Goal: Find specific page/section: Find specific page/section

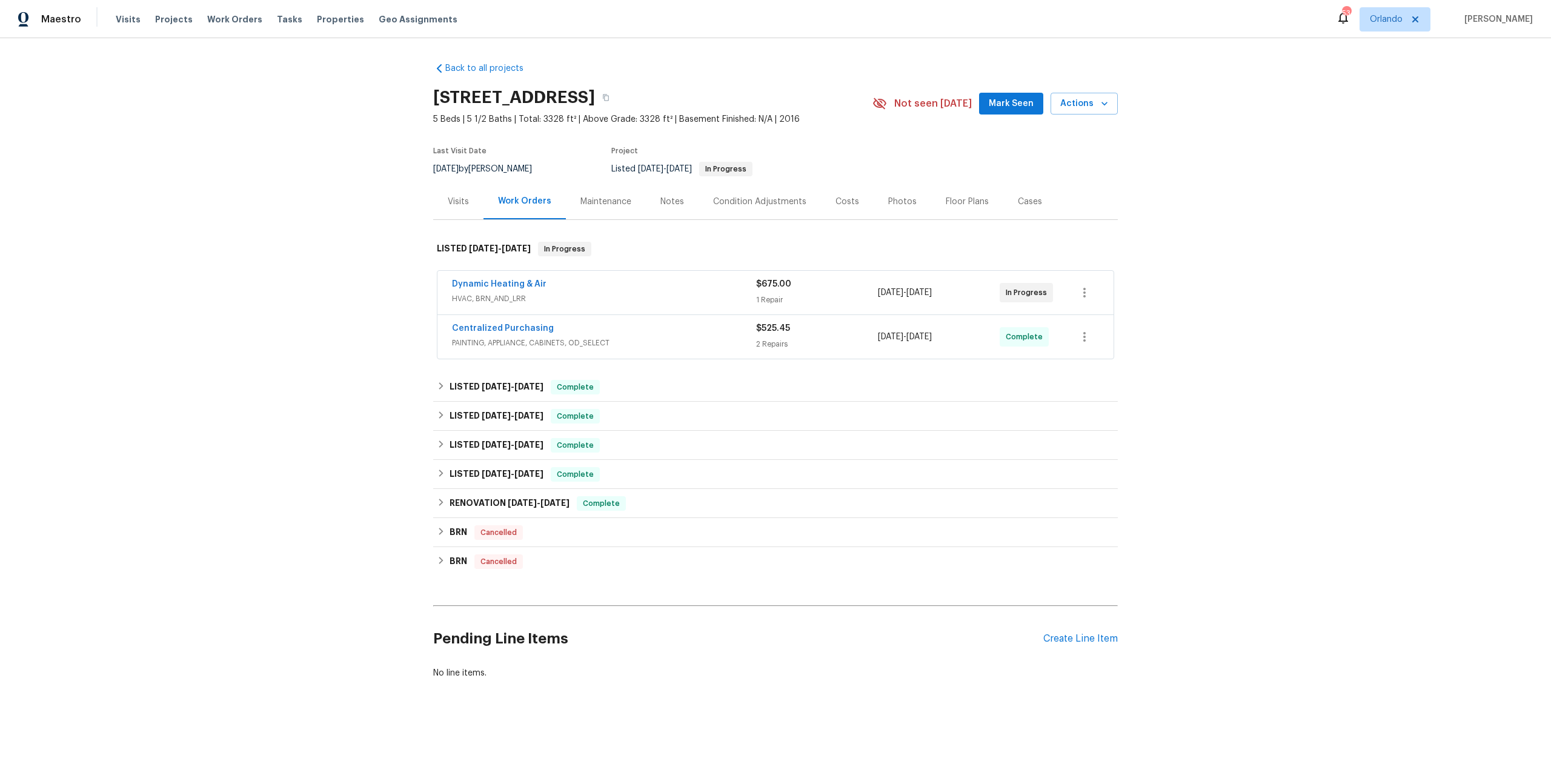
click at [832, 190] on div "Costs" at bounding box center [847, 201] width 53 height 36
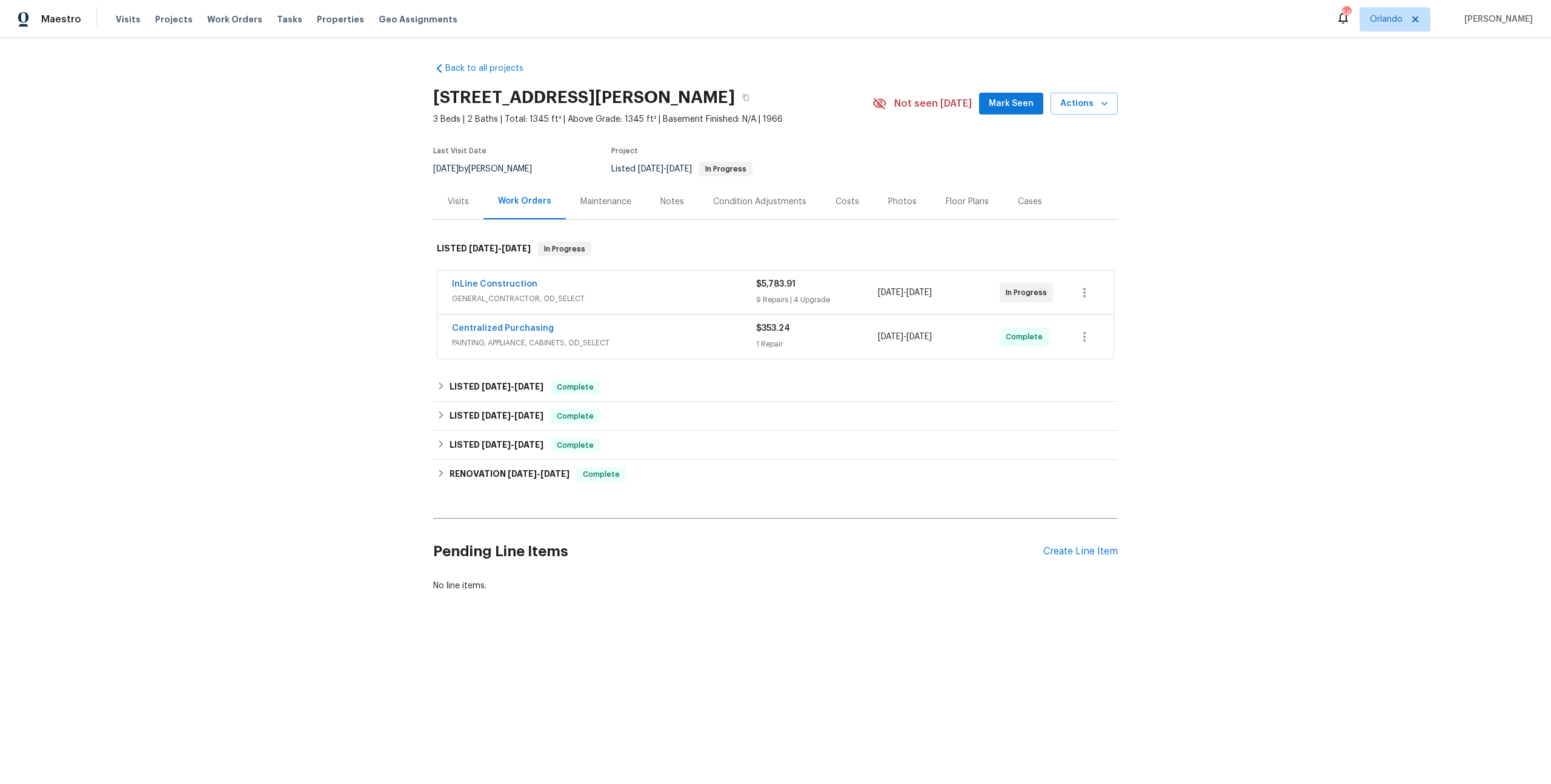
click at [624, 305] on div "InLine Construction GENERAL_CONTRACTOR, OD_SELECT" at bounding box center [604, 293] width 304 height 29
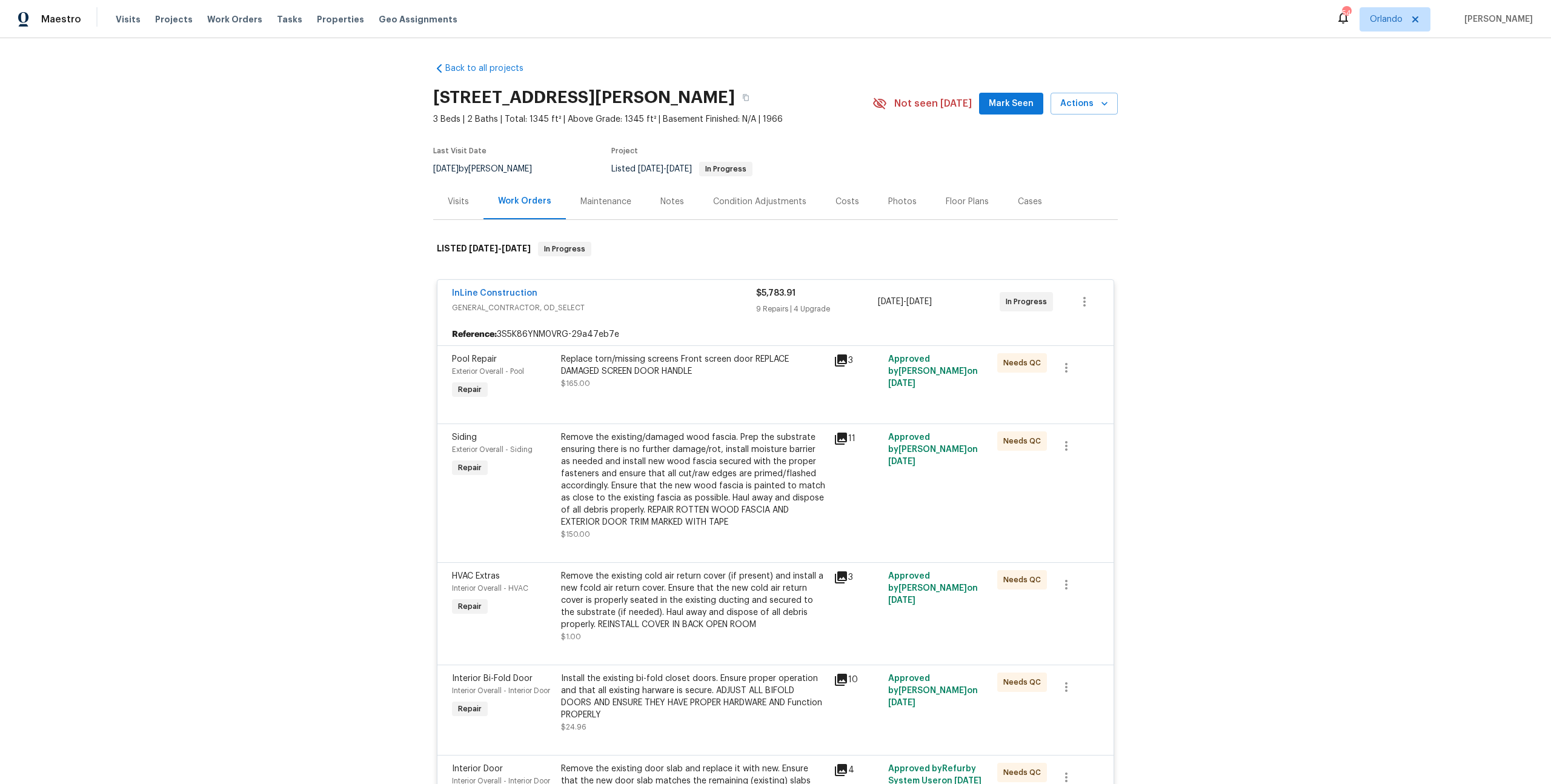
click at [839, 357] on icon at bounding box center [841, 361] width 12 height 12
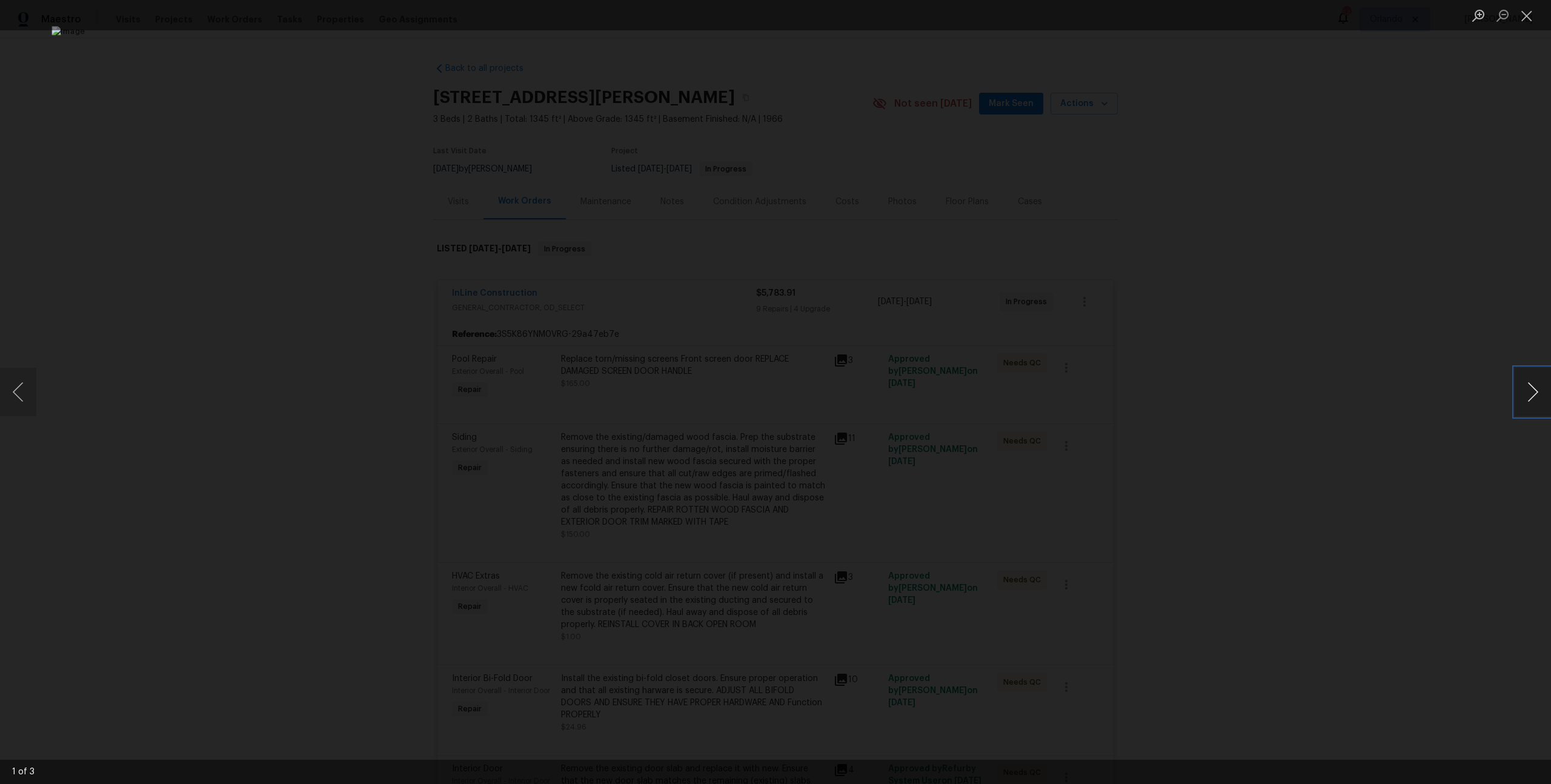
click at [1531, 390] on button "Next image" at bounding box center [1533, 391] width 37 height 48
click at [1374, 374] on div "Lightbox" at bounding box center [775, 392] width 1551 height 784
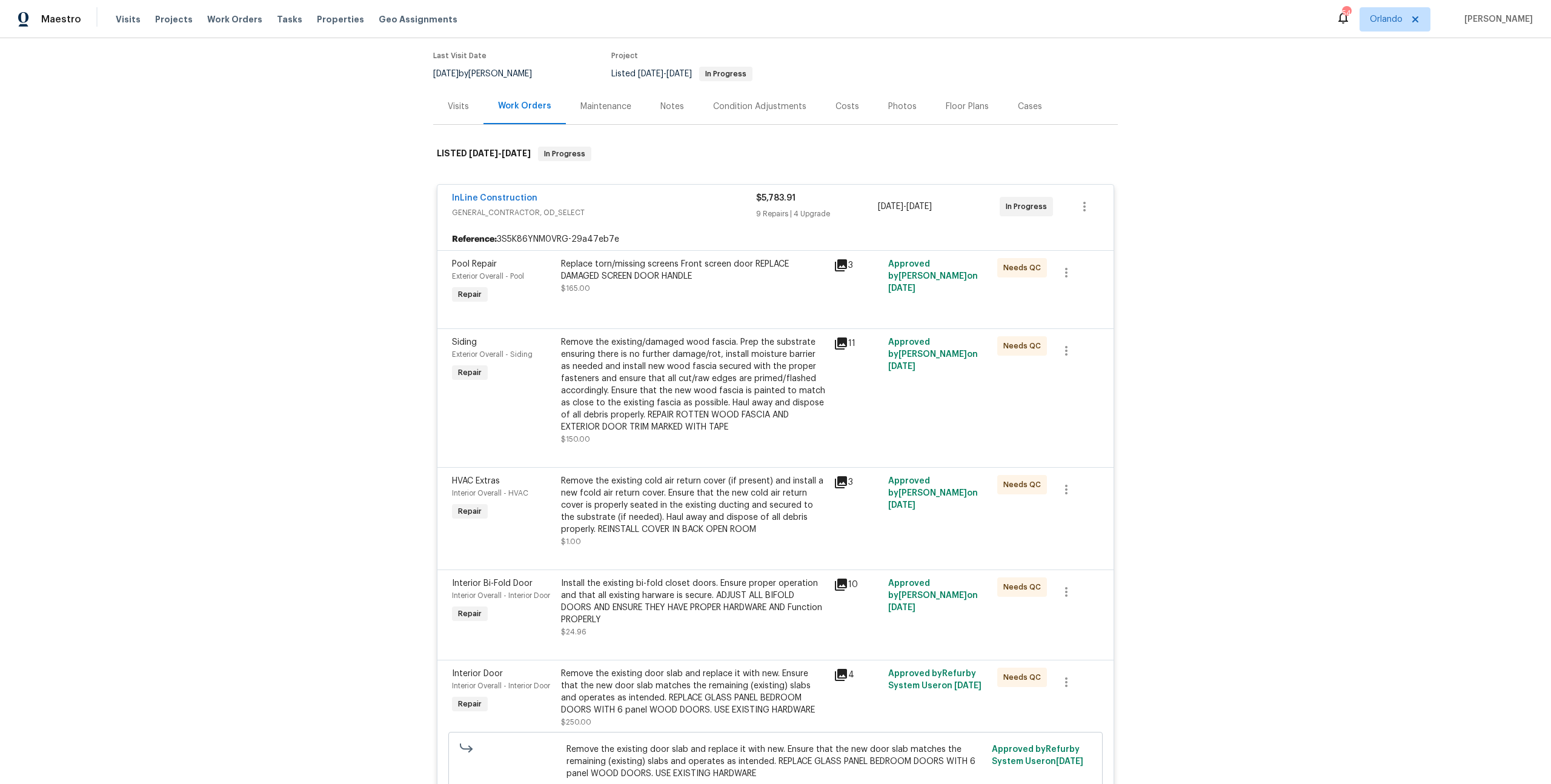
scroll to position [151, 0]
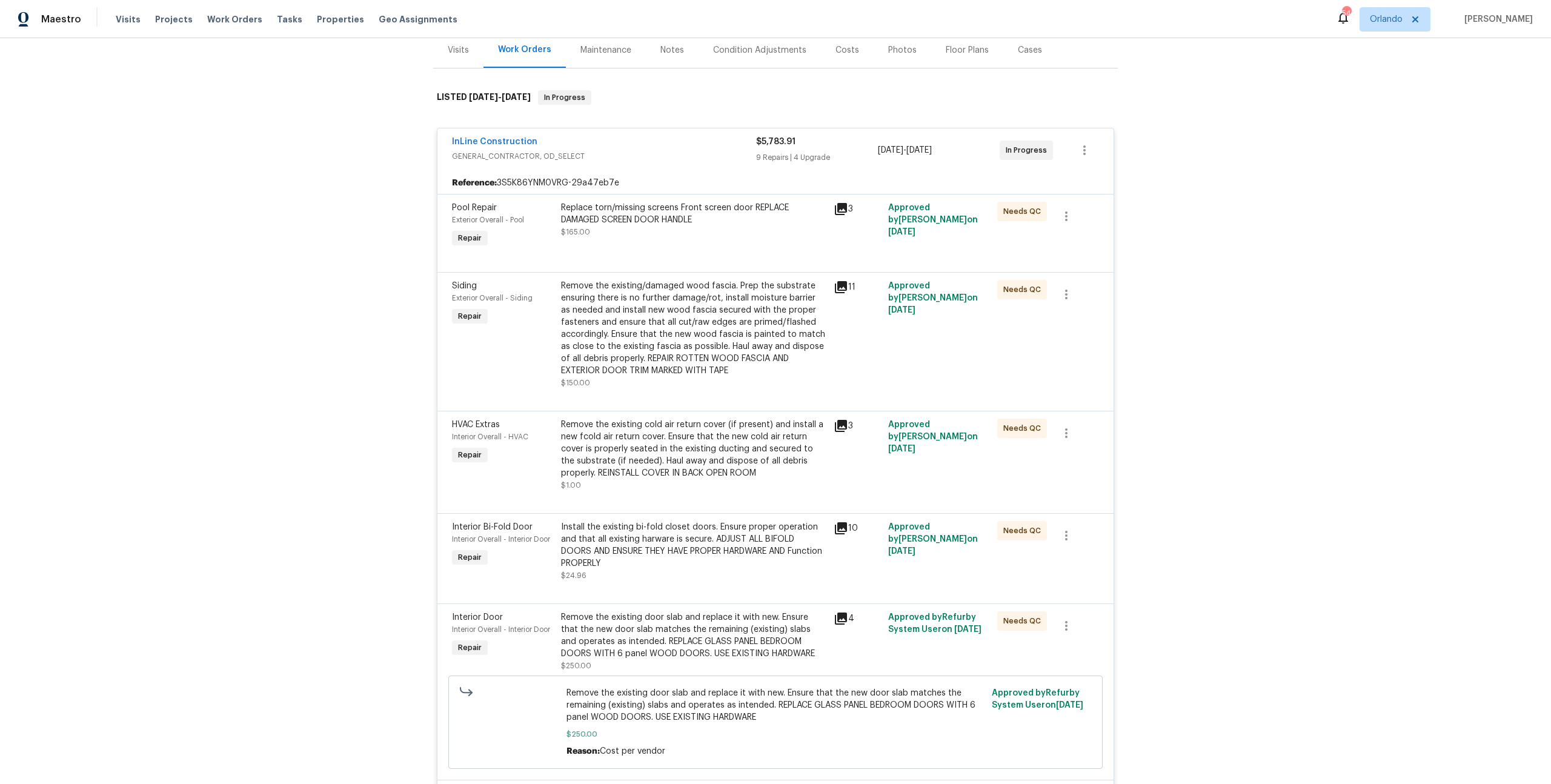
click at [853, 277] on div "11" at bounding box center [857, 334] width 54 height 116
click at [849, 282] on div "11" at bounding box center [858, 287] width 47 height 15
click at [845, 284] on div "11" at bounding box center [858, 287] width 47 height 15
click at [845, 284] on div "11" at bounding box center [858, 287] width 47 height 15
click at [842, 285] on div "11" at bounding box center [858, 287] width 47 height 15
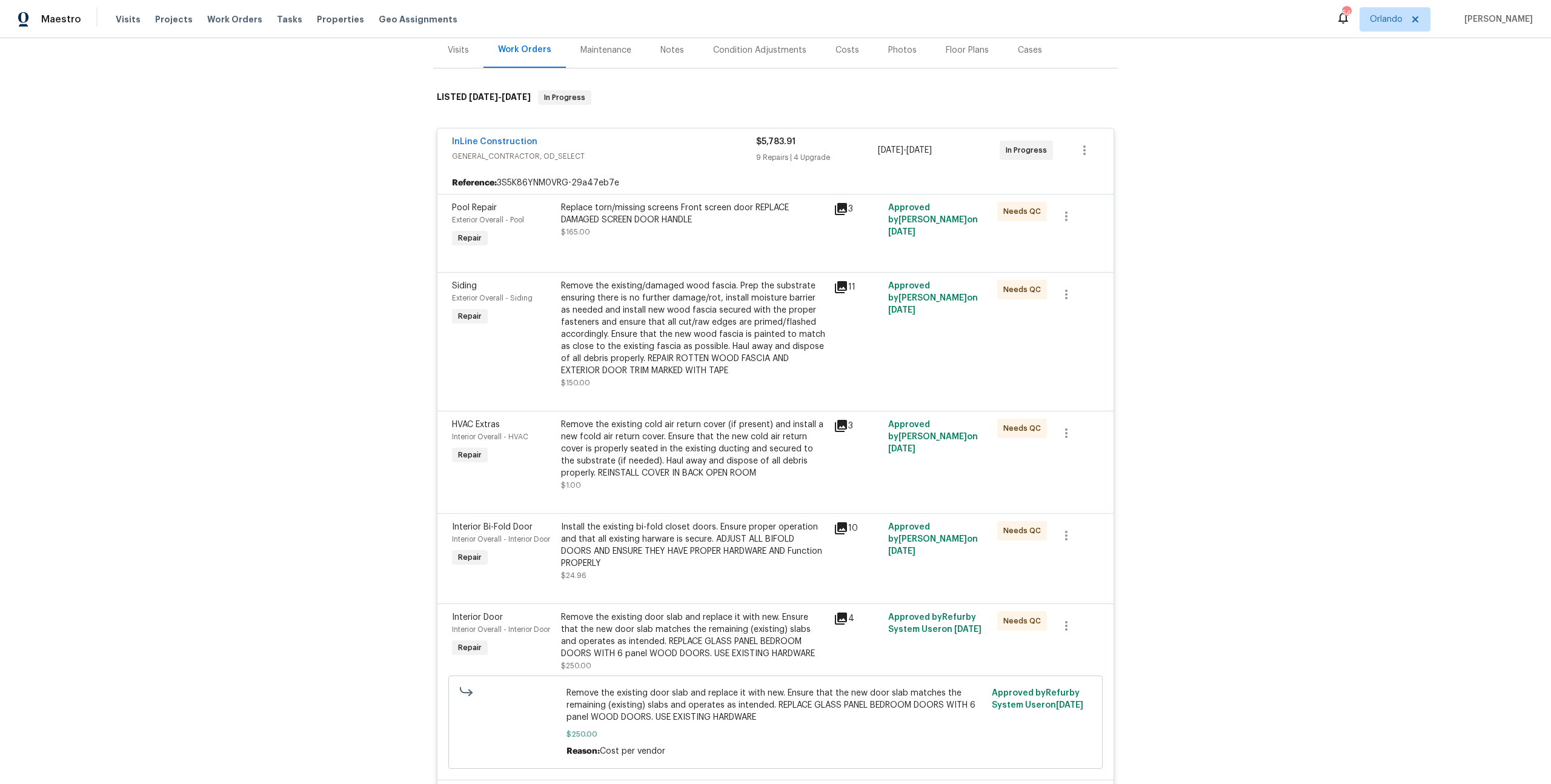
click at [840, 286] on icon at bounding box center [841, 287] width 12 height 12
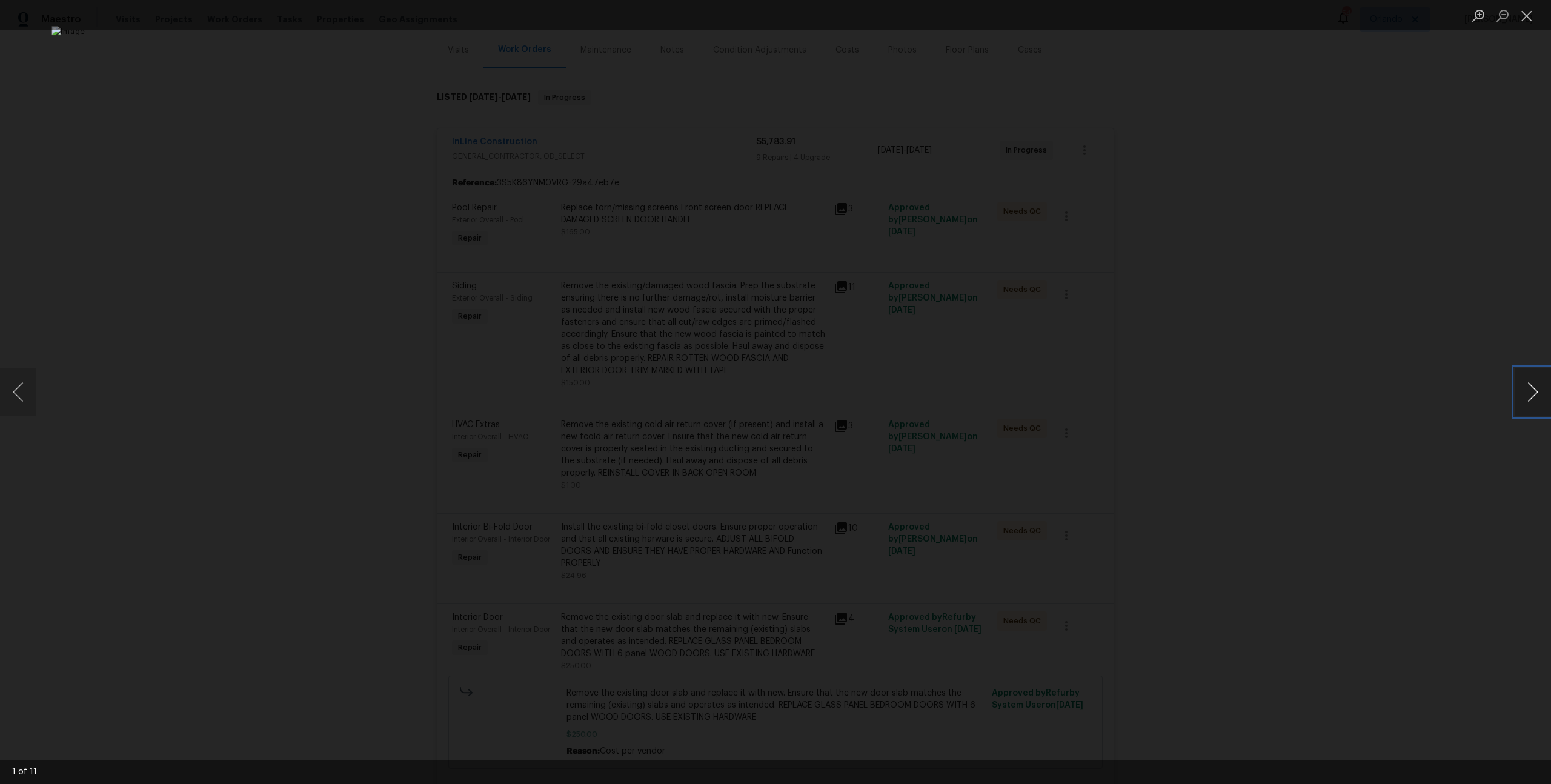
click at [1546, 393] on button "Next image" at bounding box center [1533, 391] width 37 height 48
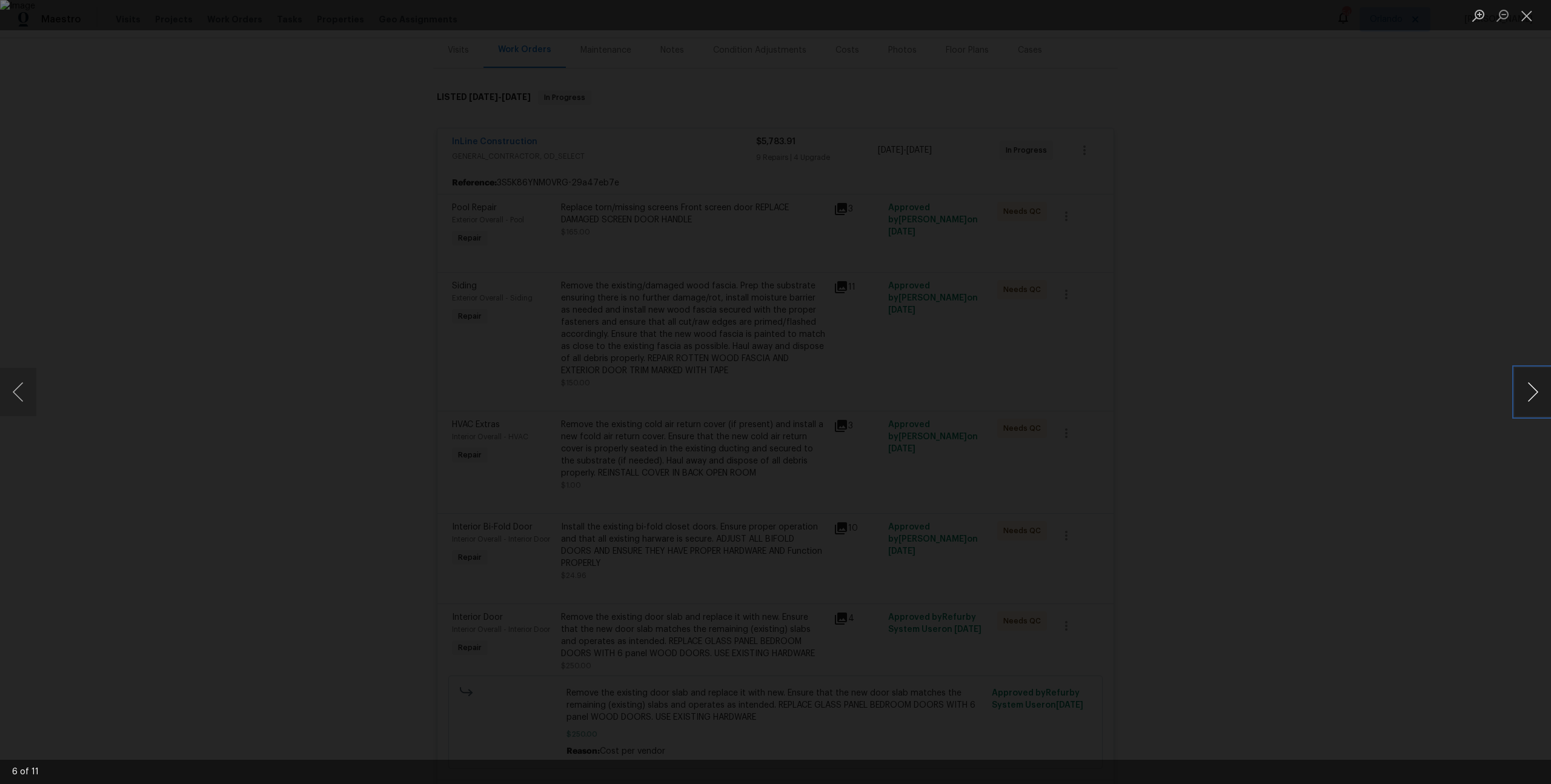
click at [1546, 393] on button "Next image" at bounding box center [1533, 391] width 37 height 48
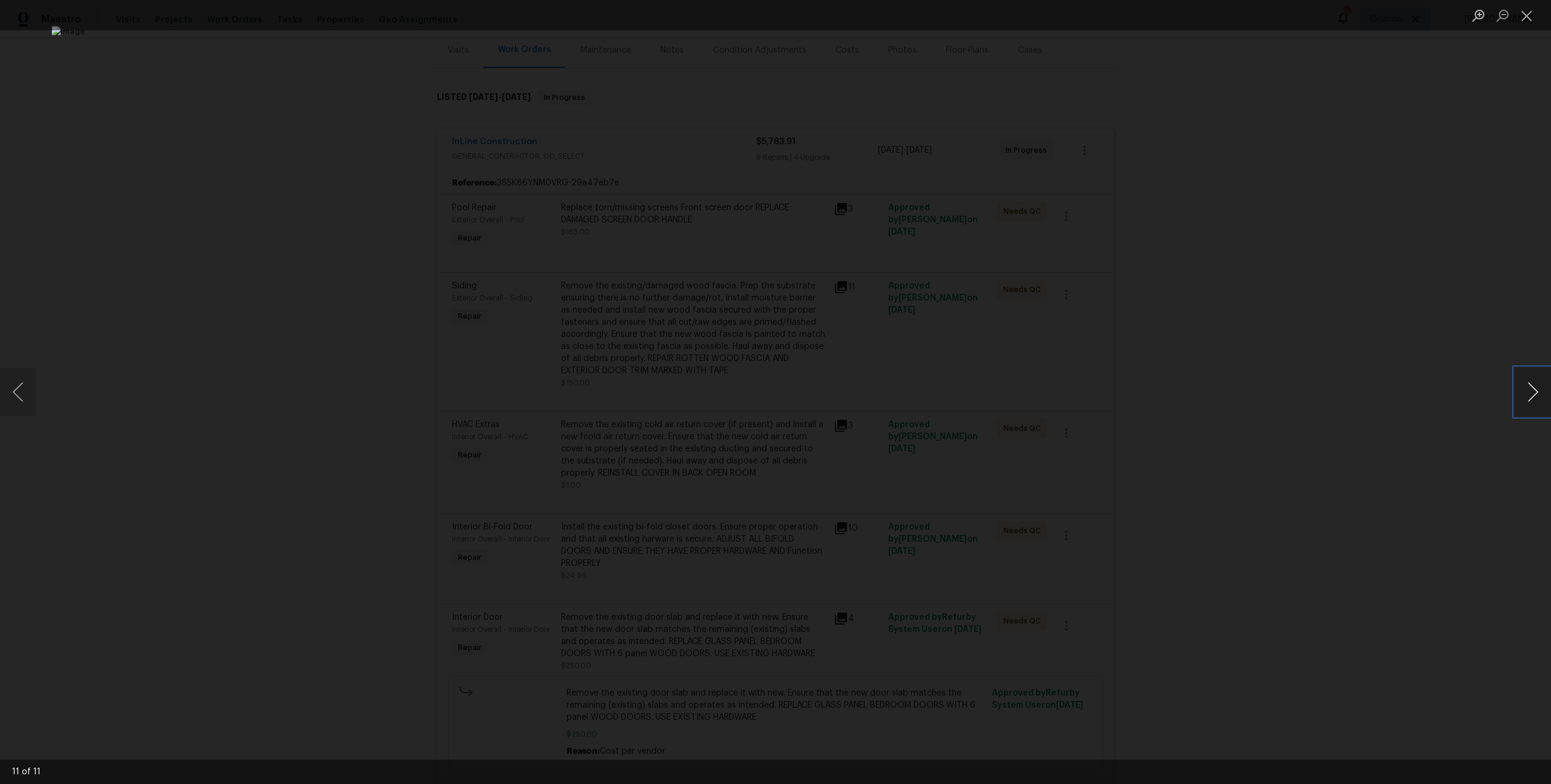
click at [1546, 393] on button "Next image" at bounding box center [1533, 391] width 37 height 48
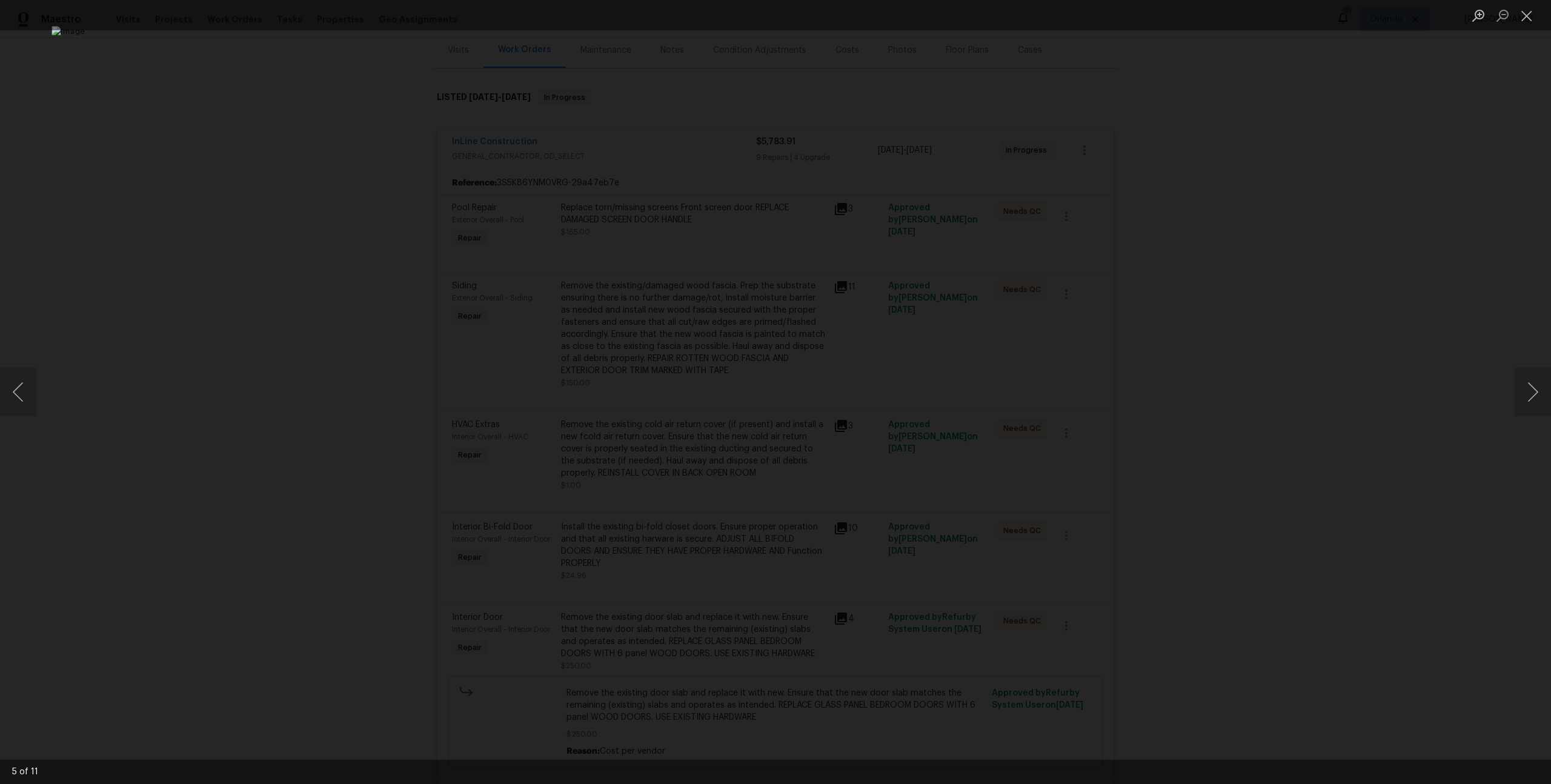
click at [1395, 377] on div "Lightbox" at bounding box center [775, 392] width 1551 height 784
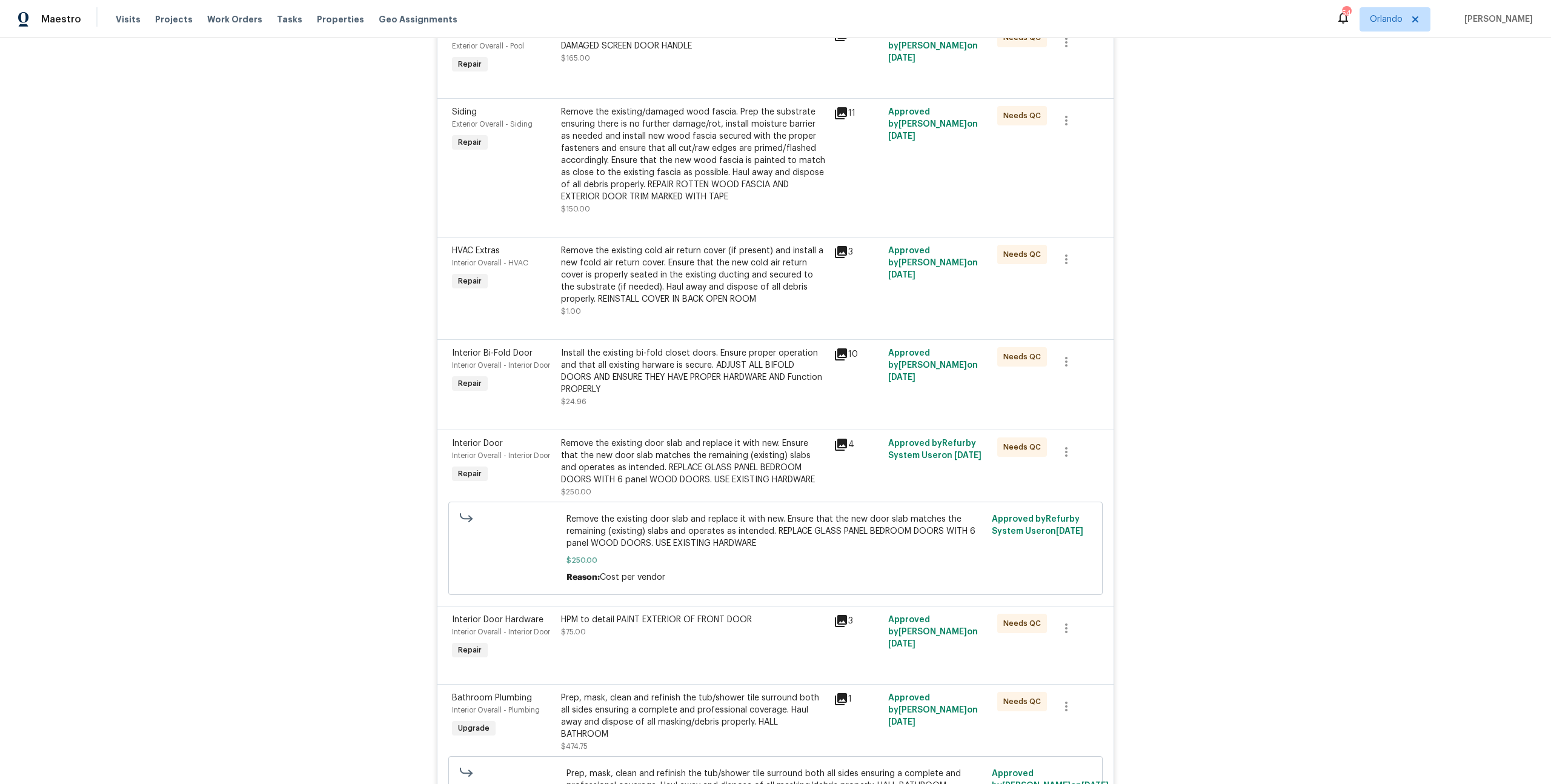
scroll to position [496, 0]
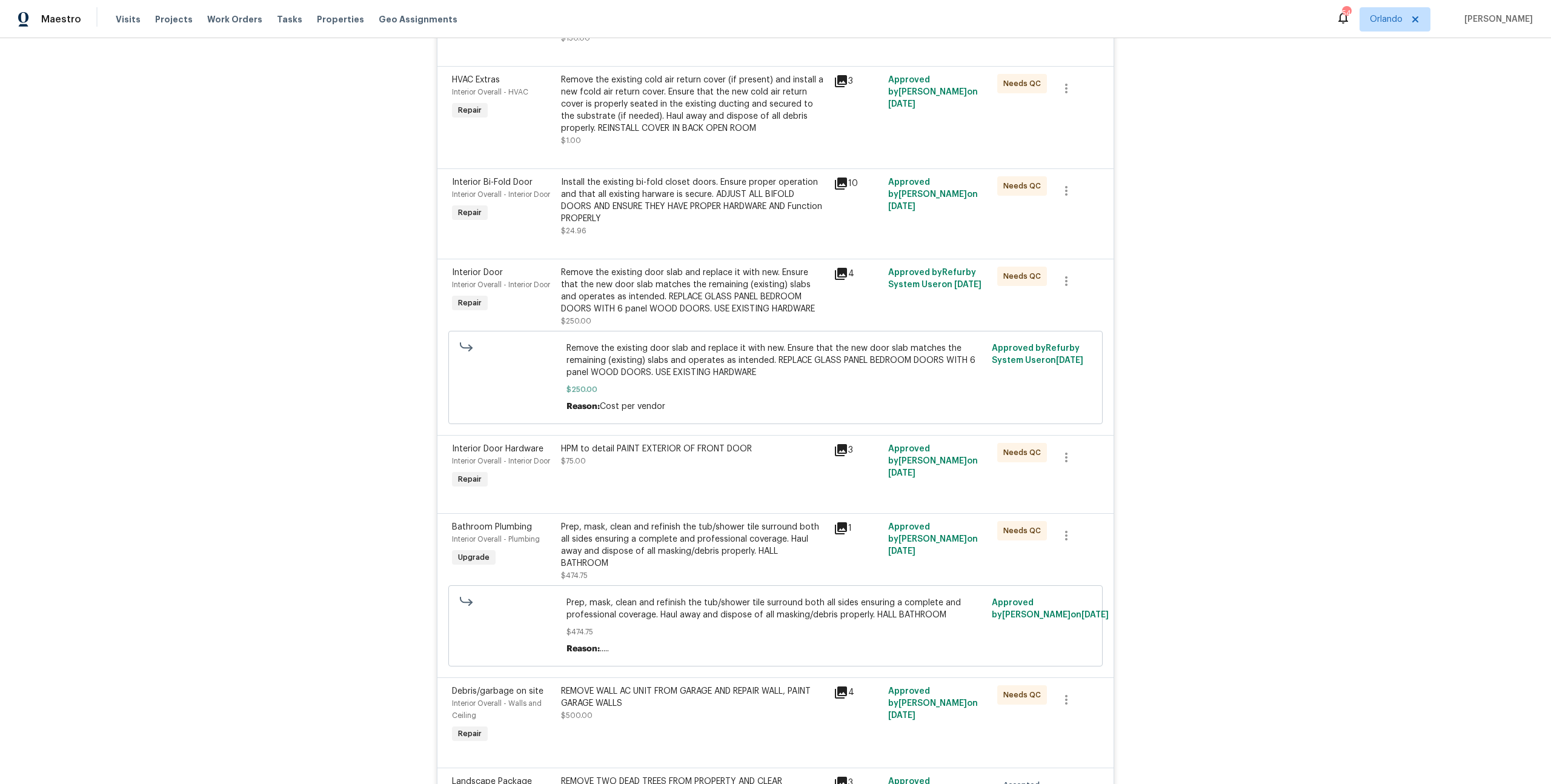
click at [835, 186] on icon at bounding box center [841, 183] width 12 height 12
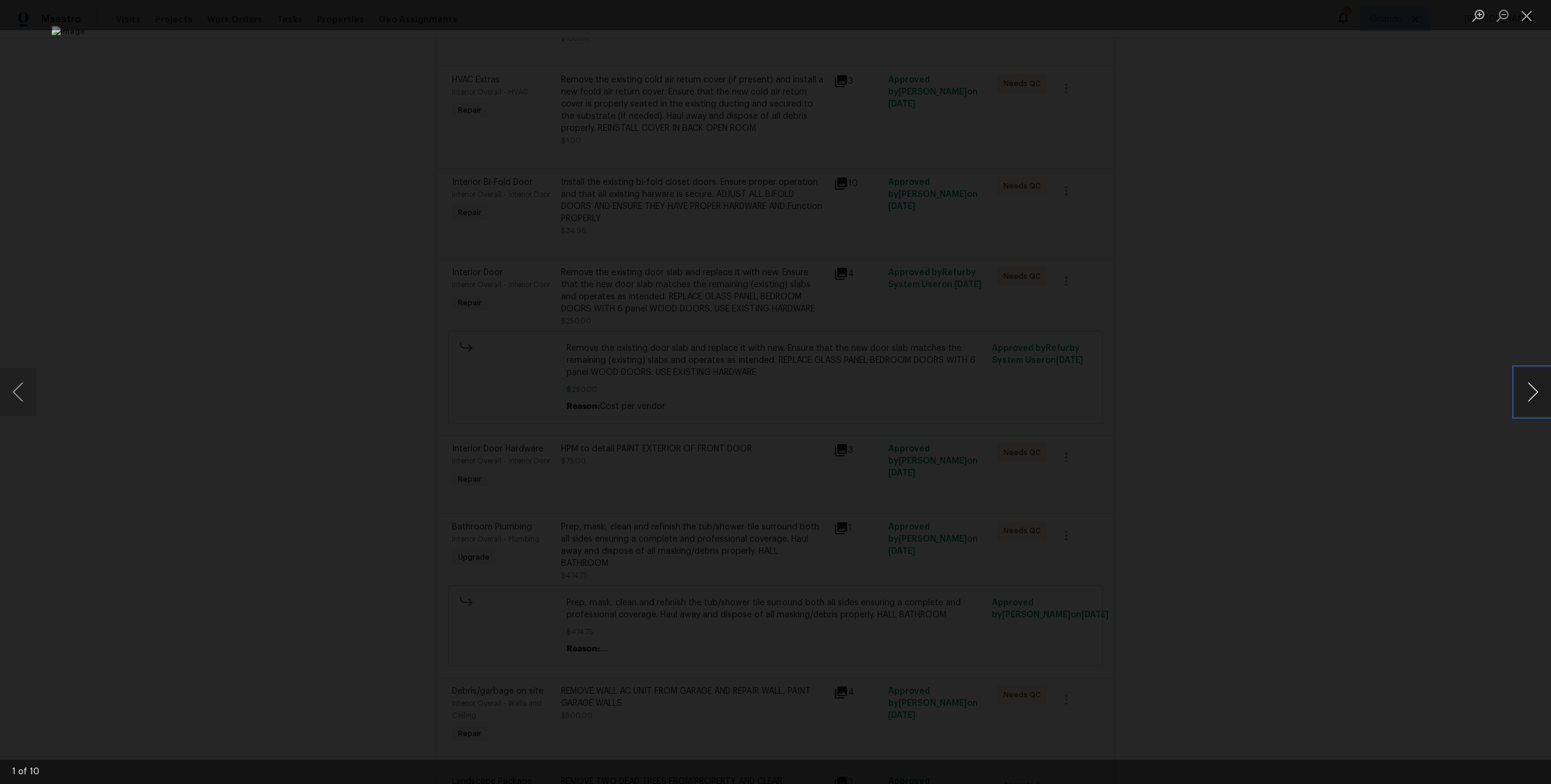
click at [1523, 387] on button "Next image" at bounding box center [1533, 391] width 37 height 48
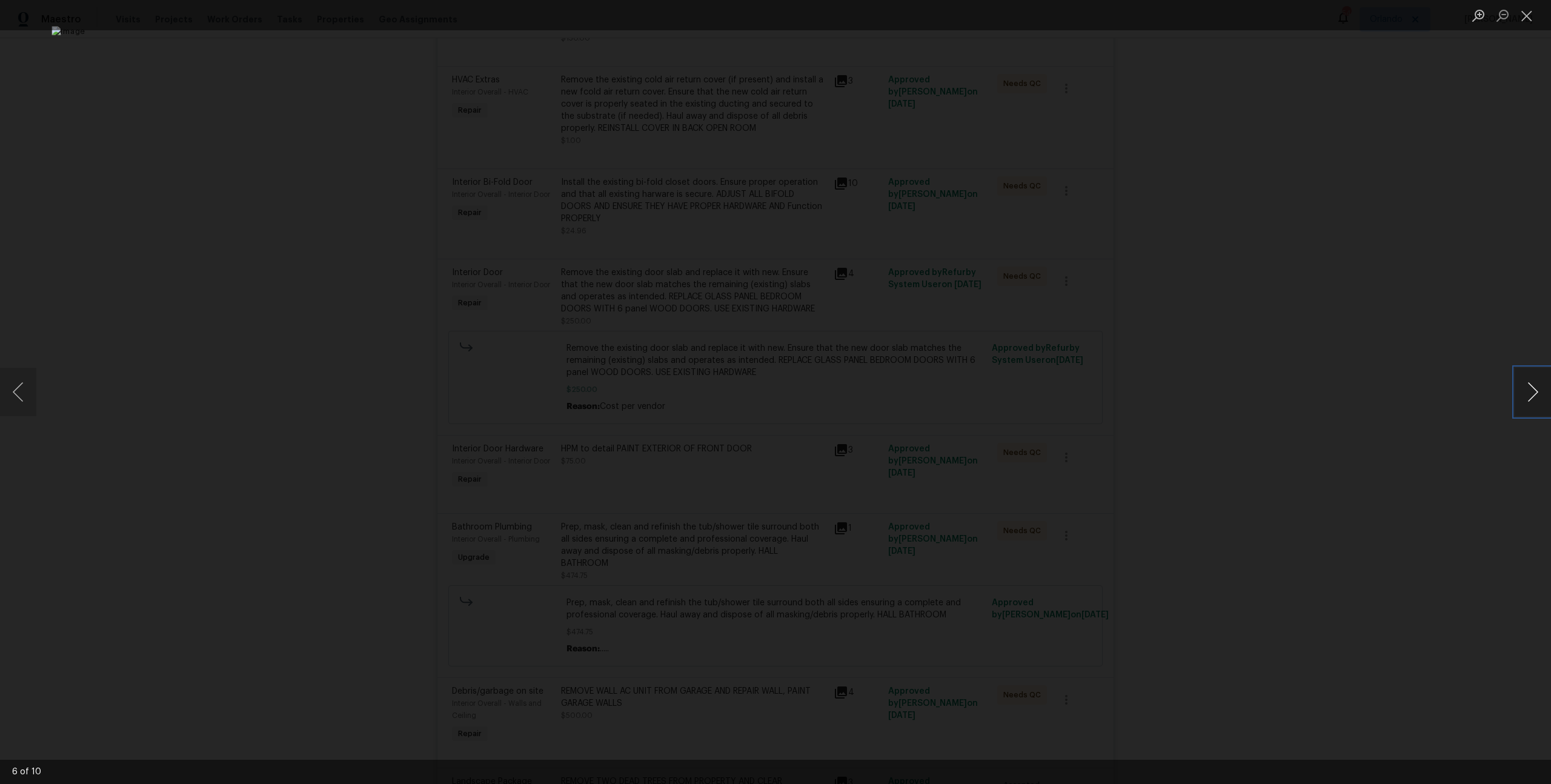
click at [1523, 387] on button "Next image" at bounding box center [1533, 391] width 37 height 48
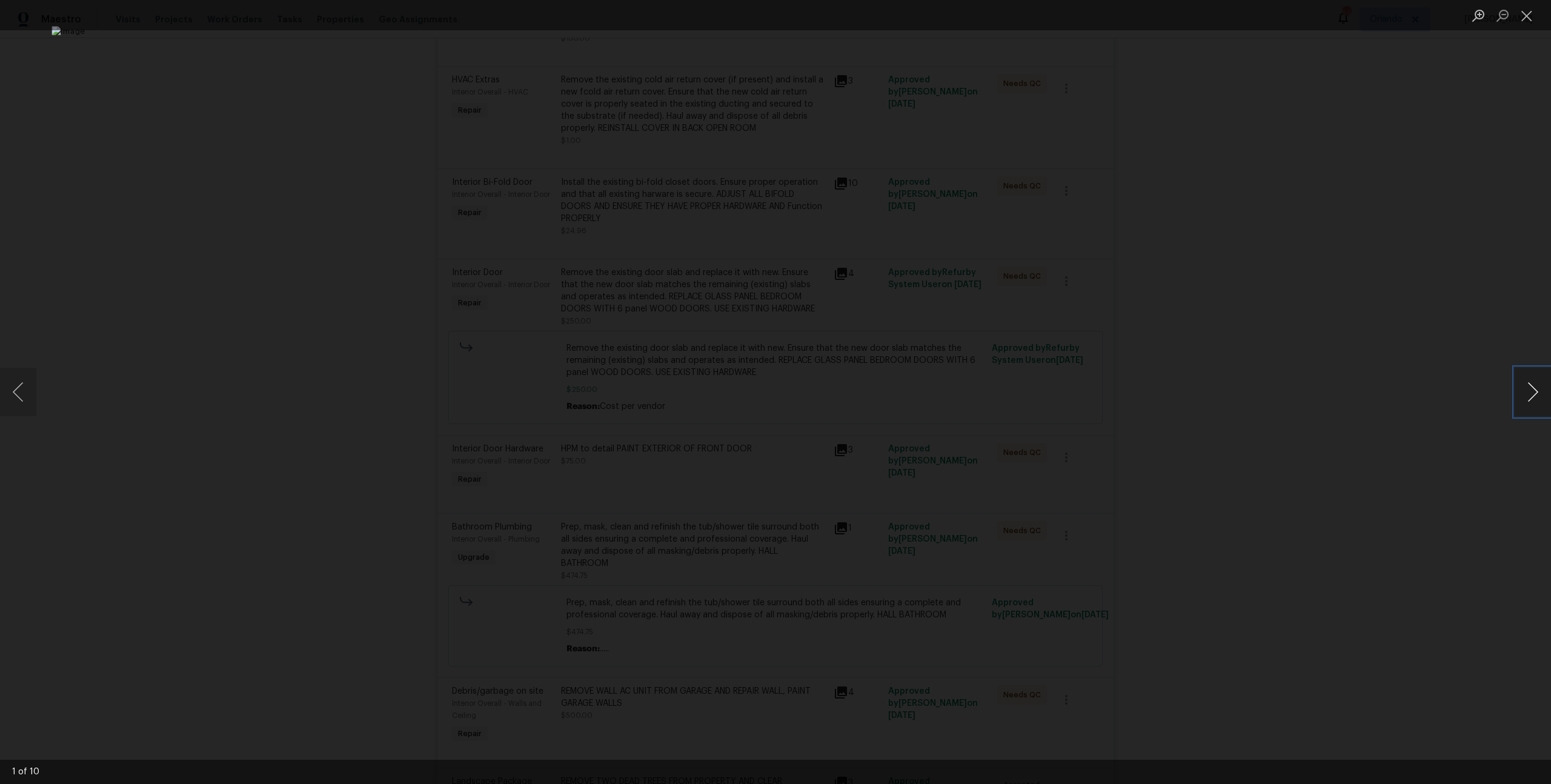
click at [1523, 387] on button "Next image" at bounding box center [1533, 391] width 37 height 48
click at [1509, 386] on div "Lightbox" at bounding box center [775, 392] width 1551 height 784
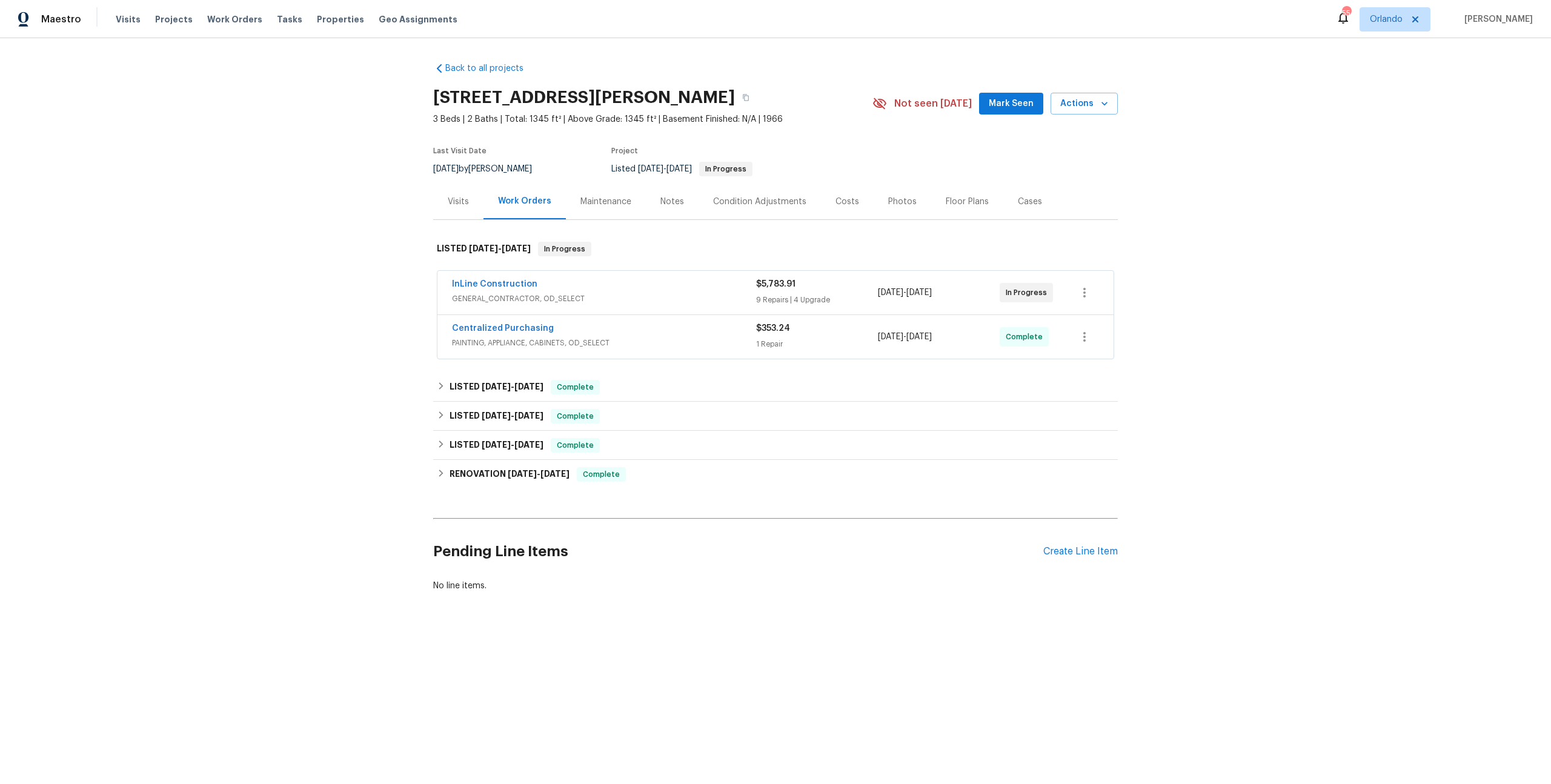
click at [631, 329] on div "Centralized Purchasing" at bounding box center [604, 329] width 304 height 15
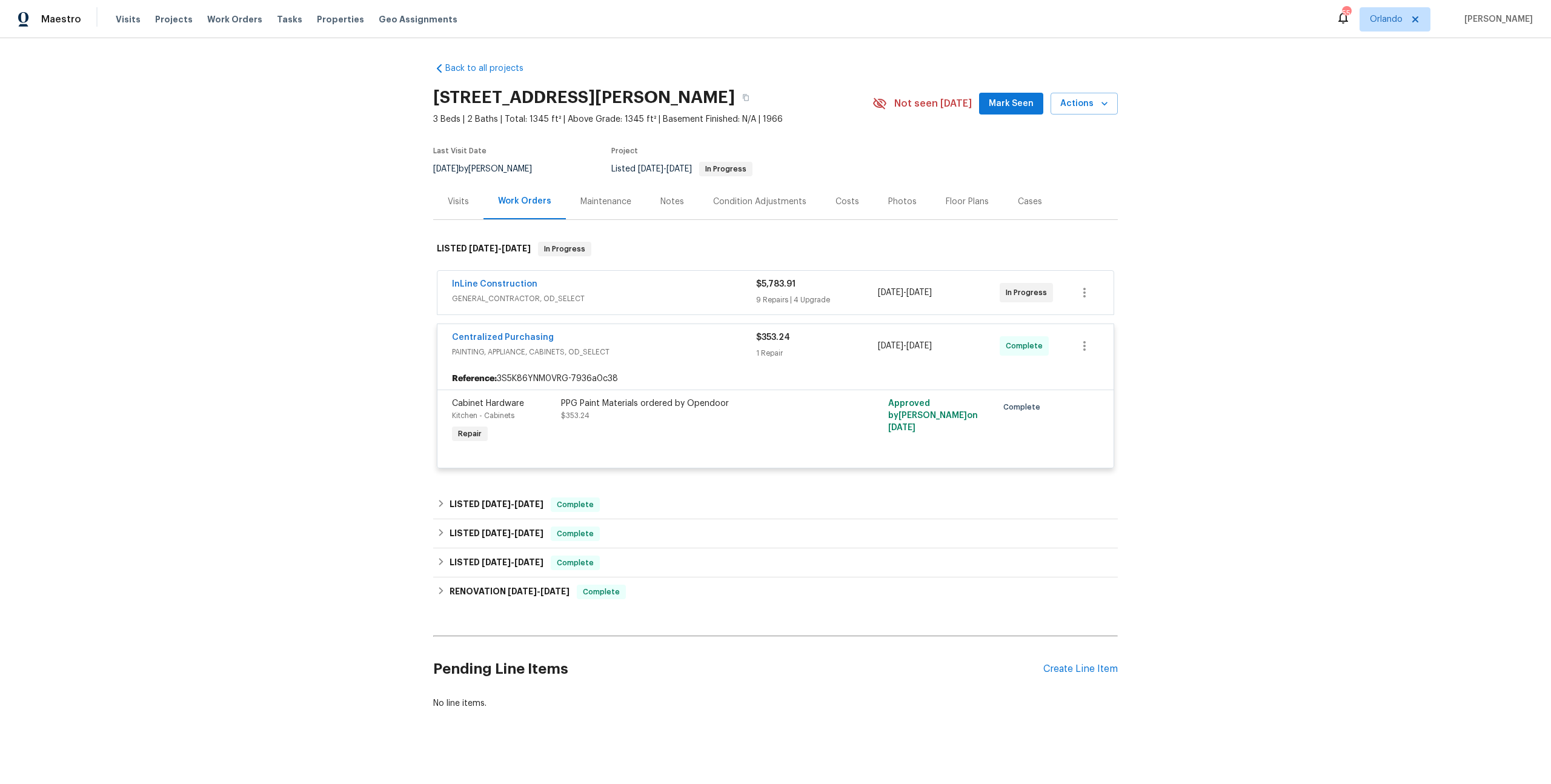
click at [632, 334] on div "Centralized Purchasing" at bounding box center [604, 339] width 304 height 15
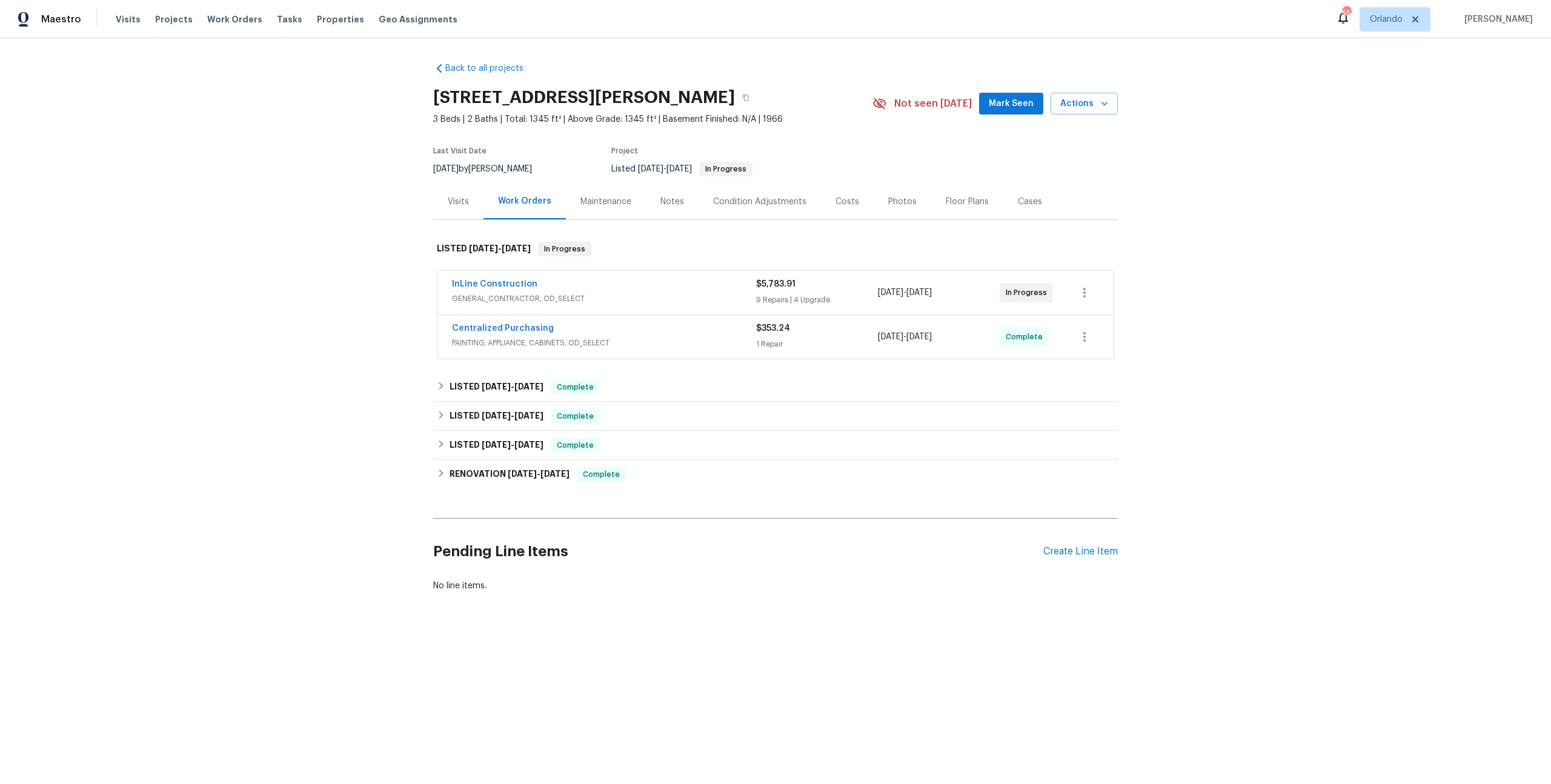
click at [628, 302] on span "GENERAL_CONTRACTOR, OD_SELECT" at bounding box center [604, 299] width 304 height 12
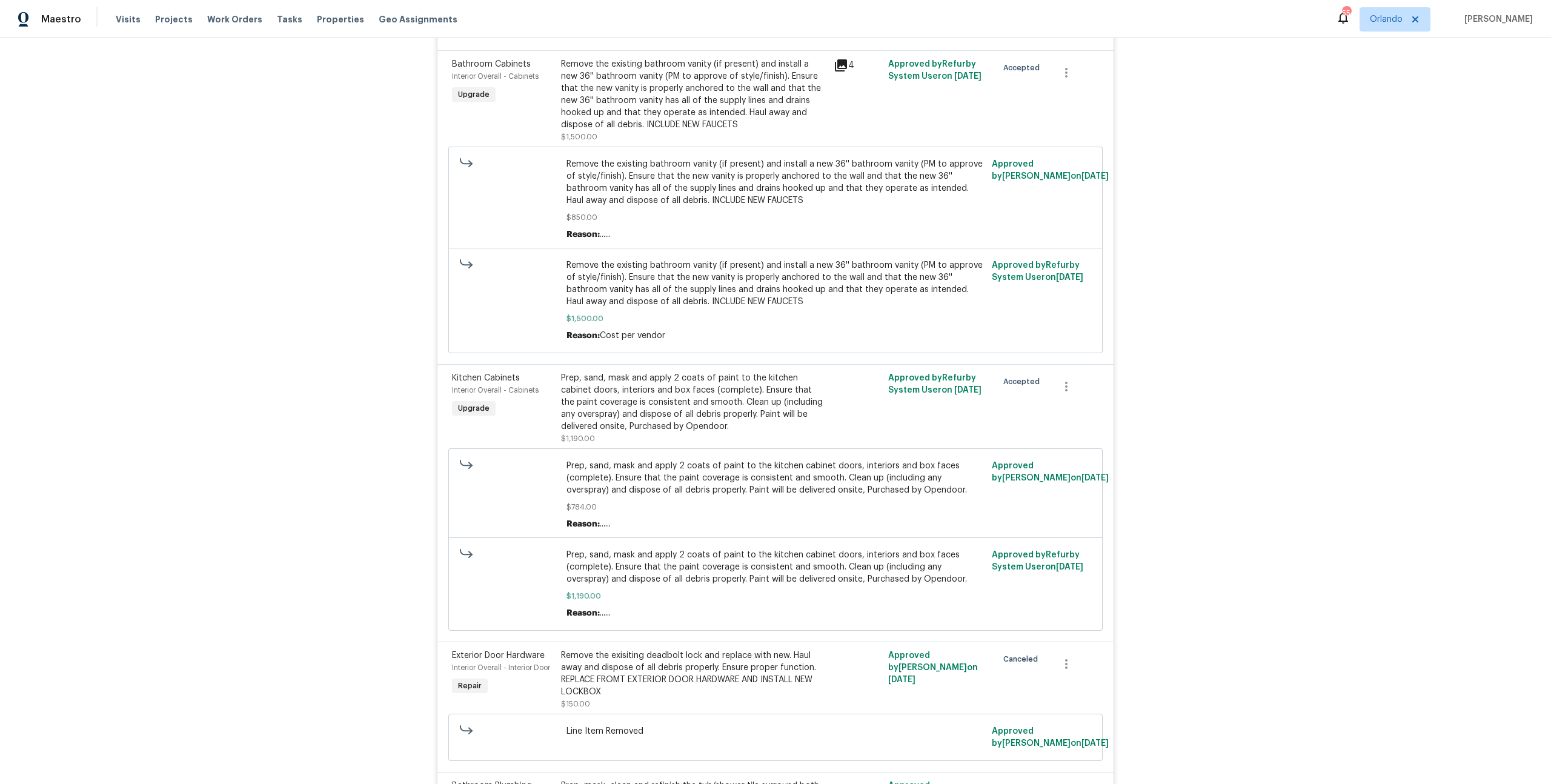
scroll to position [985, 0]
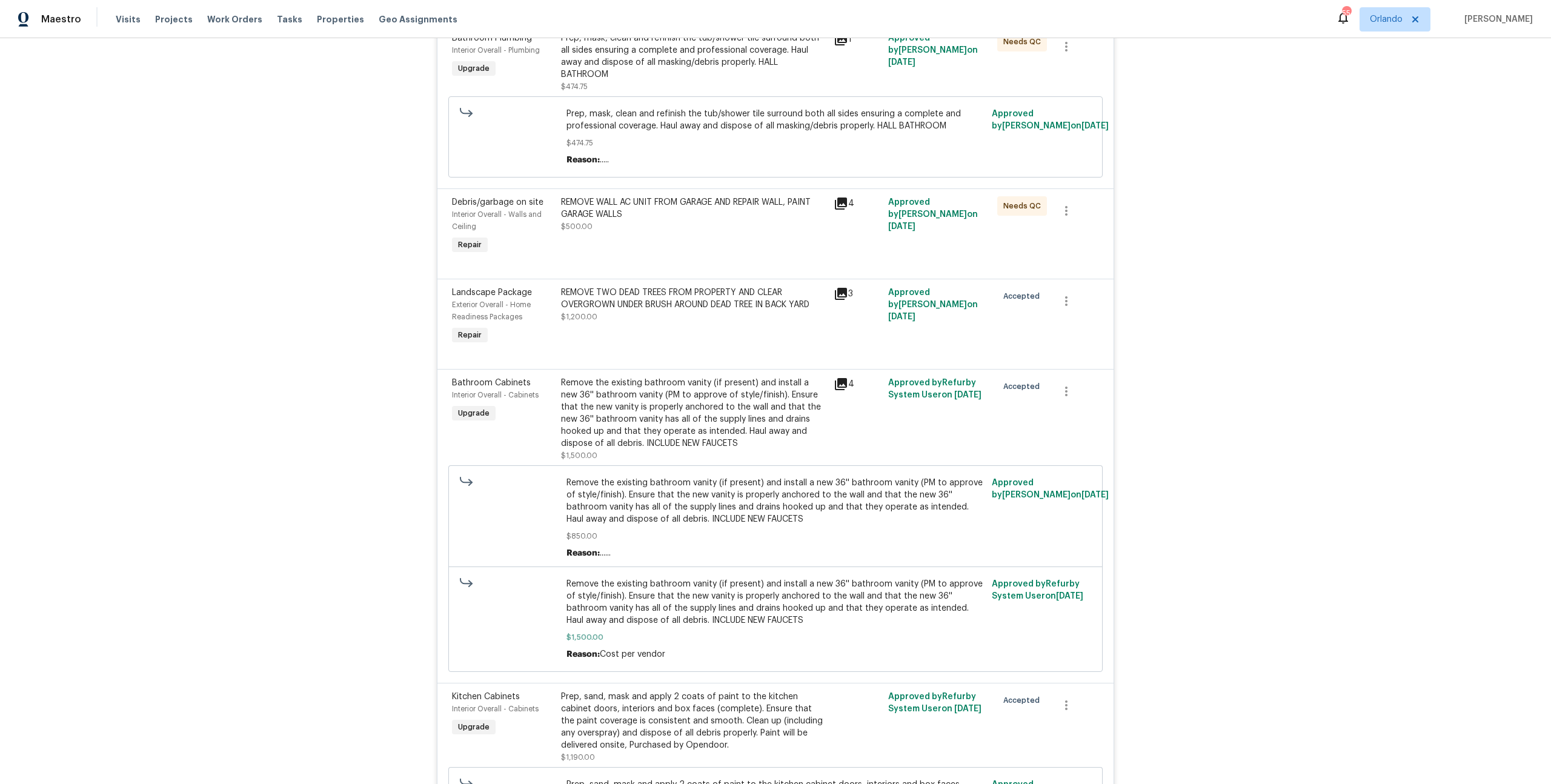
click at [842, 287] on icon at bounding box center [841, 293] width 12 height 12
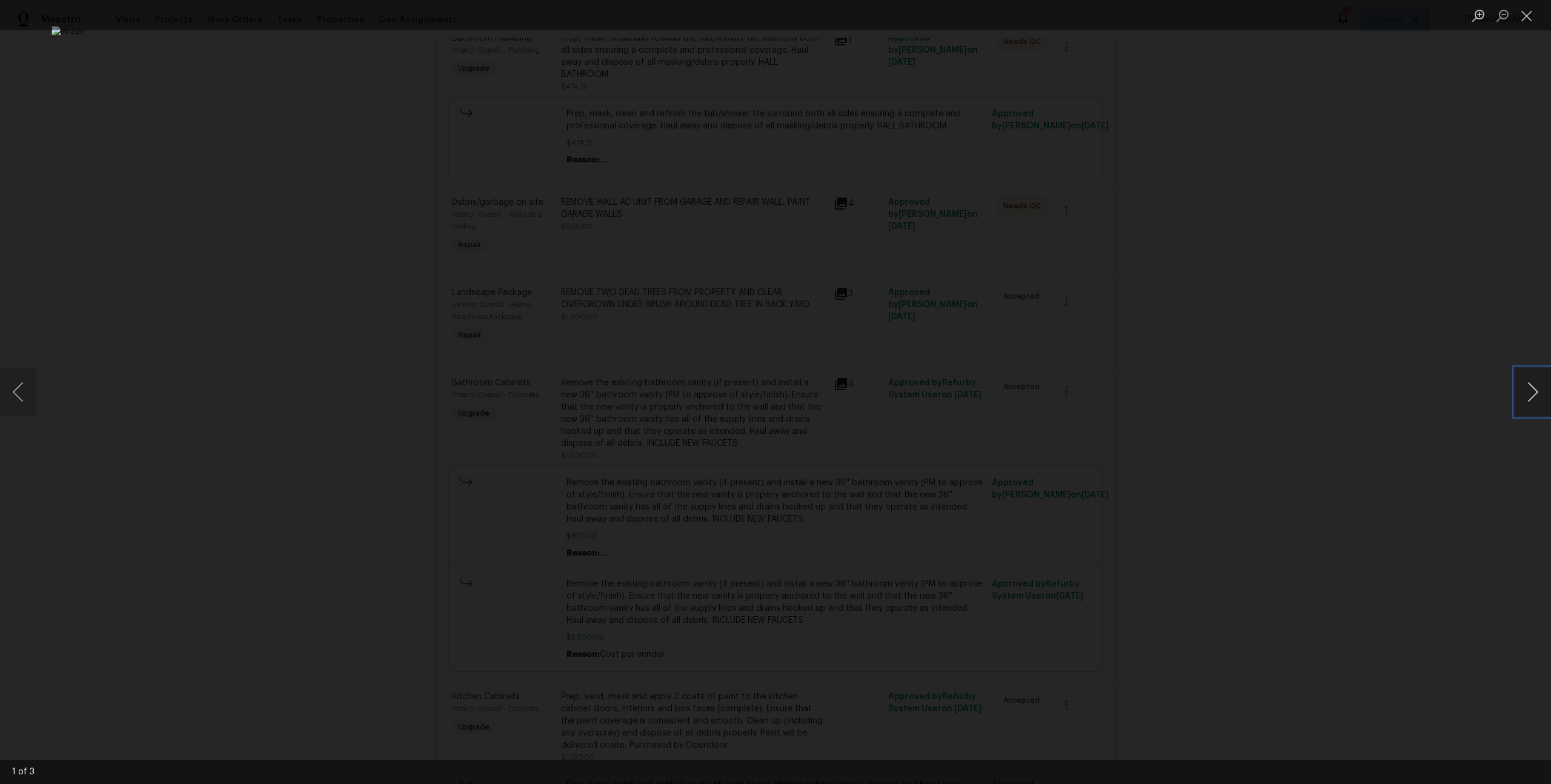
click at [1533, 392] on button "Next image" at bounding box center [1533, 391] width 37 height 48
click at [35, 390] on button "Previous image" at bounding box center [18, 391] width 37 height 48
click at [1529, 403] on button "Next image" at bounding box center [1533, 391] width 37 height 48
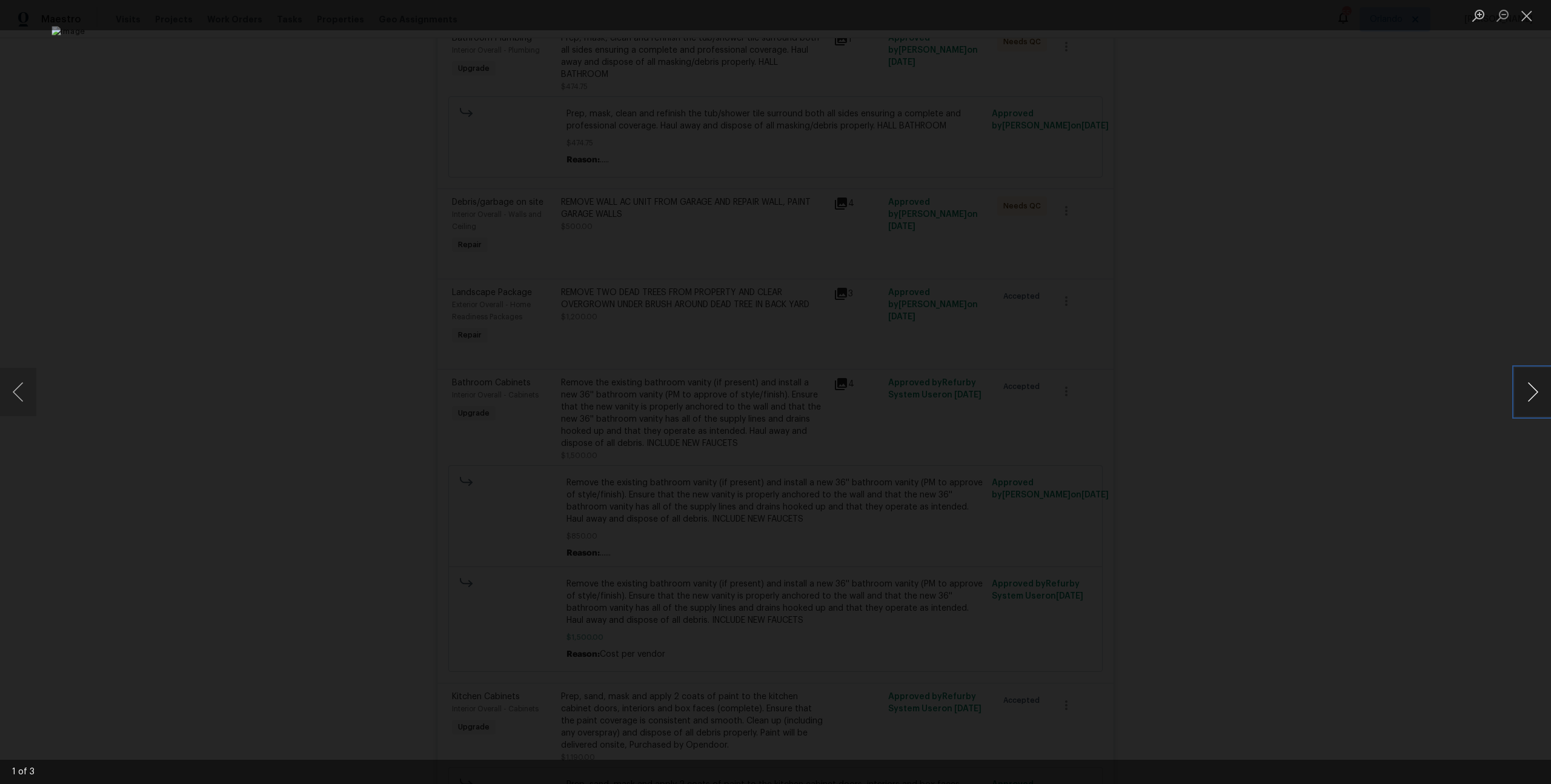
click at [1529, 403] on button "Next image" at bounding box center [1533, 391] width 37 height 48
click at [1425, 420] on div "Lightbox" at bounding box center [775, 392] width 1551 height 784
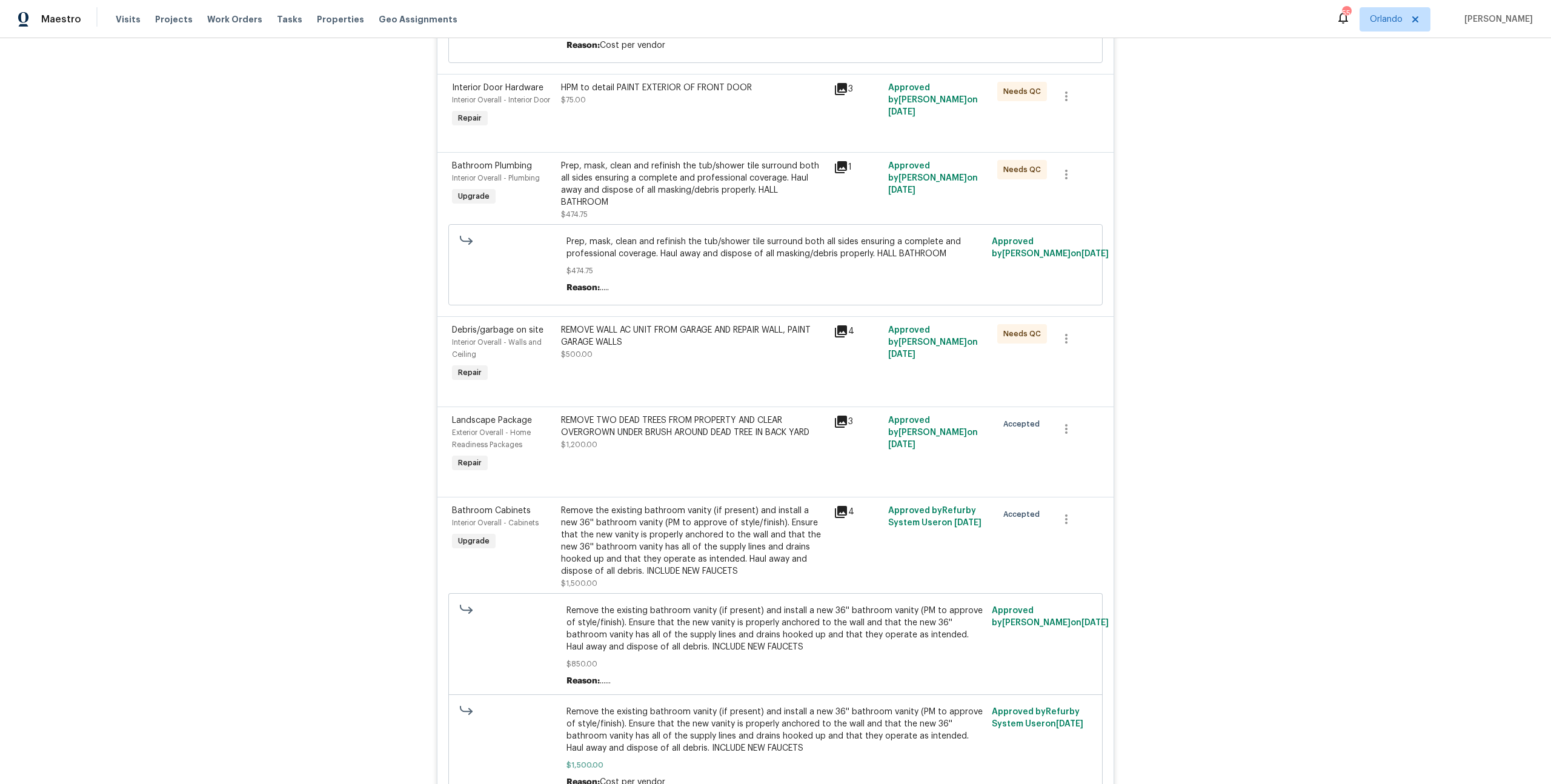
scroll to position [0, 0]
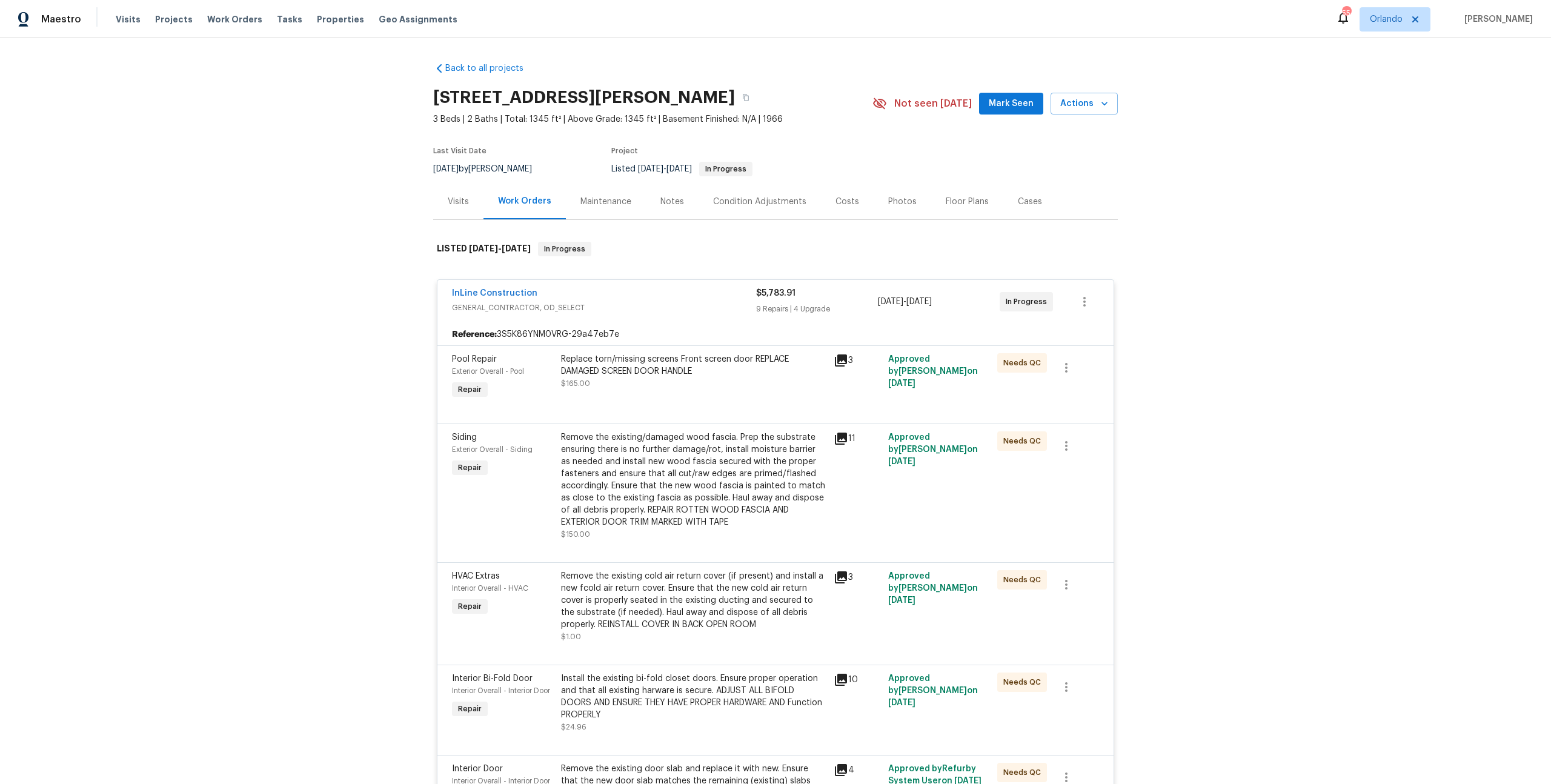
click at [836, 199] on div "Costs" at bounding box center [847, 202] width 24 height 12
